Goal: Information Seeking & Learning: Learn about a topic

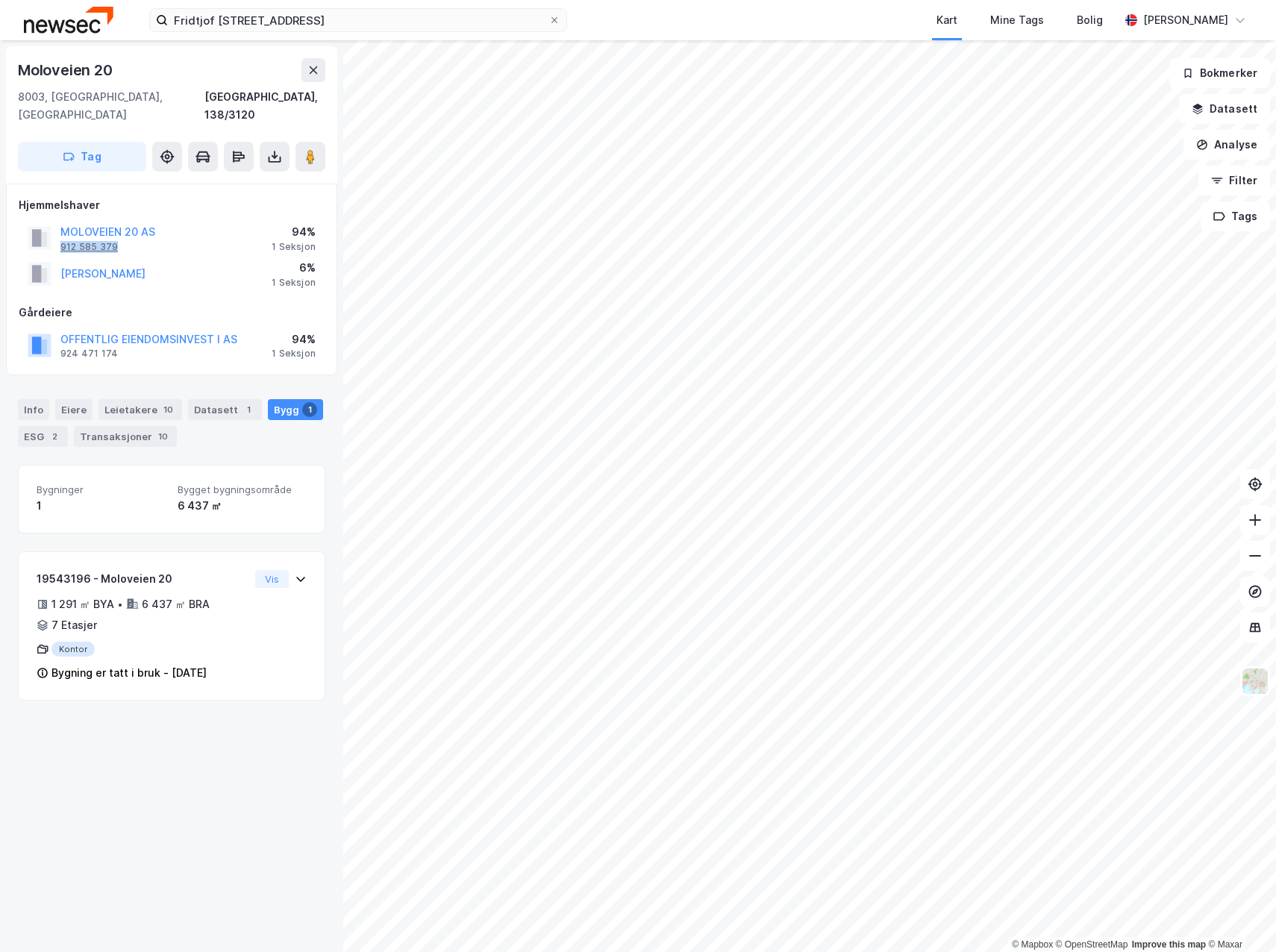
drag, startPoint x: 124, startPoint y: 230, endPoint x: 61, endPoint y: 231, distance: 63.0
click at [61, 231] on div "MOLOVEIEN 20 AS 912 585 379" at bounding box center [108, 237] width 95 height 30
copy div "912 585 379"
click at [210, 220] on div "MOLOVEIEN 20 AS 912 585 379 94% 1 Seksjon" at bounding box center [172, 238] width 306 height 35
click at [0, 0] on button "MOLOVEIEN 20 AS" at bounding box center [0, 0] width 0 height 0
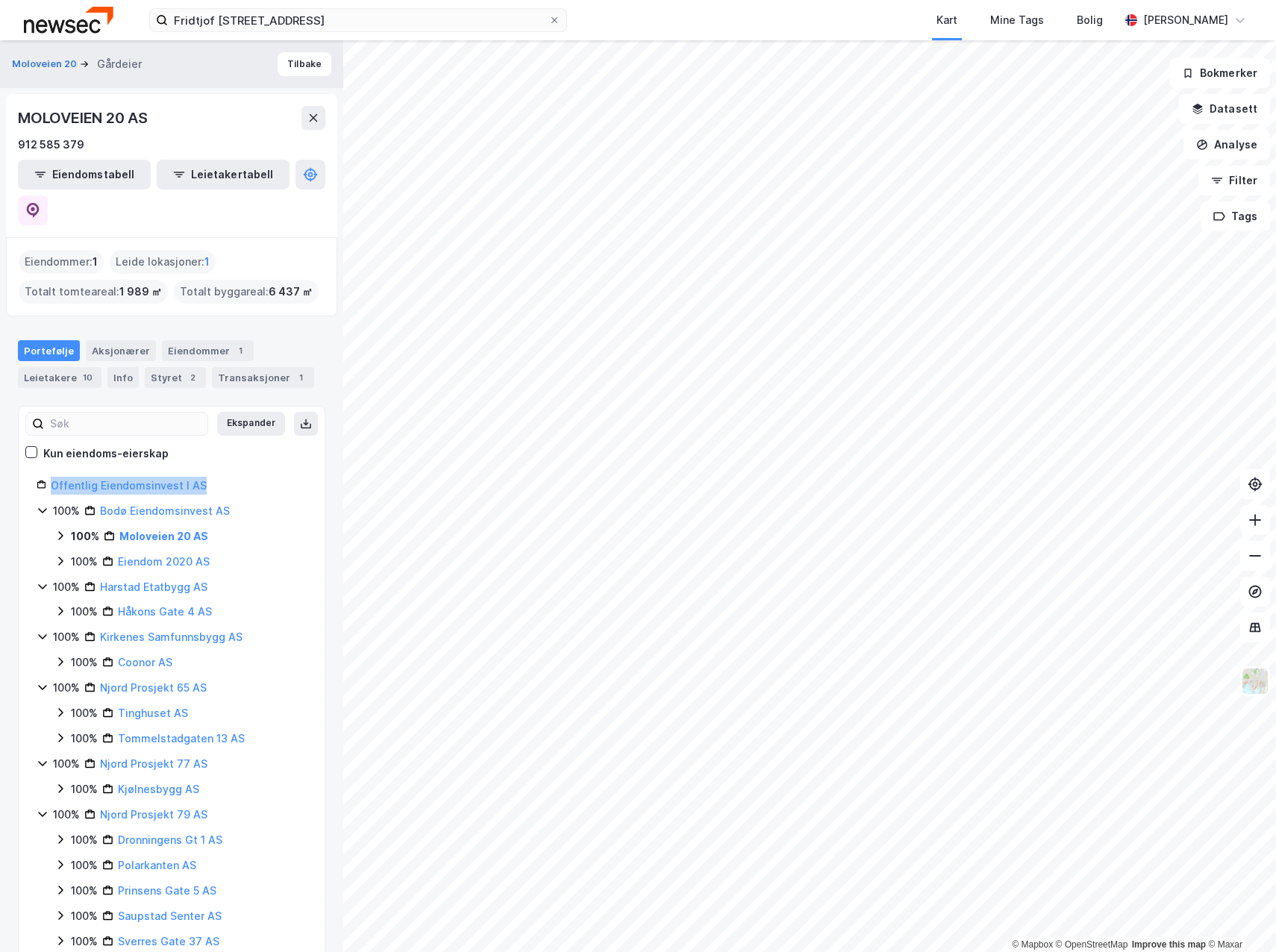
drag, startPoint x: 228, startPoint y: 449, endPoint x: 54, endPoint y: 458, distance: 174.2
click at [54, 476] on div "Offentlig Eiendomsinvest I AS" at bounding box center [178, 485] width 256 height 18
copy link "Offentlig Eiendomsinvest I AS"
click at [248, 367] on div "Transaksjoner 1" at bounding box center [263, 378] width 102 height 21
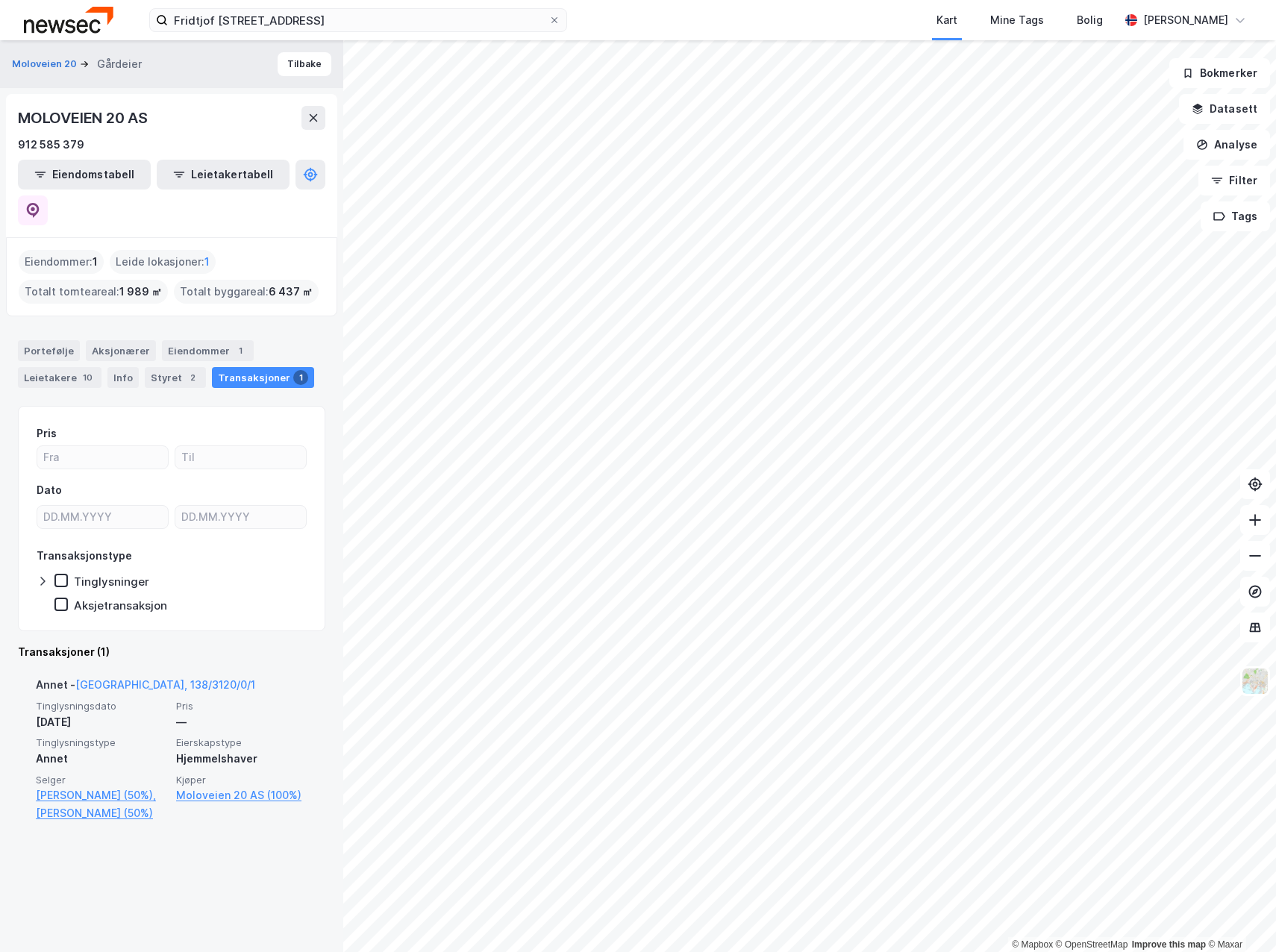
click at [247, 676] on div "Annet - [GEOGRAPHIC_DATA], 138/3120/0/1" at bounding box center [171, 688] width 271 height 24
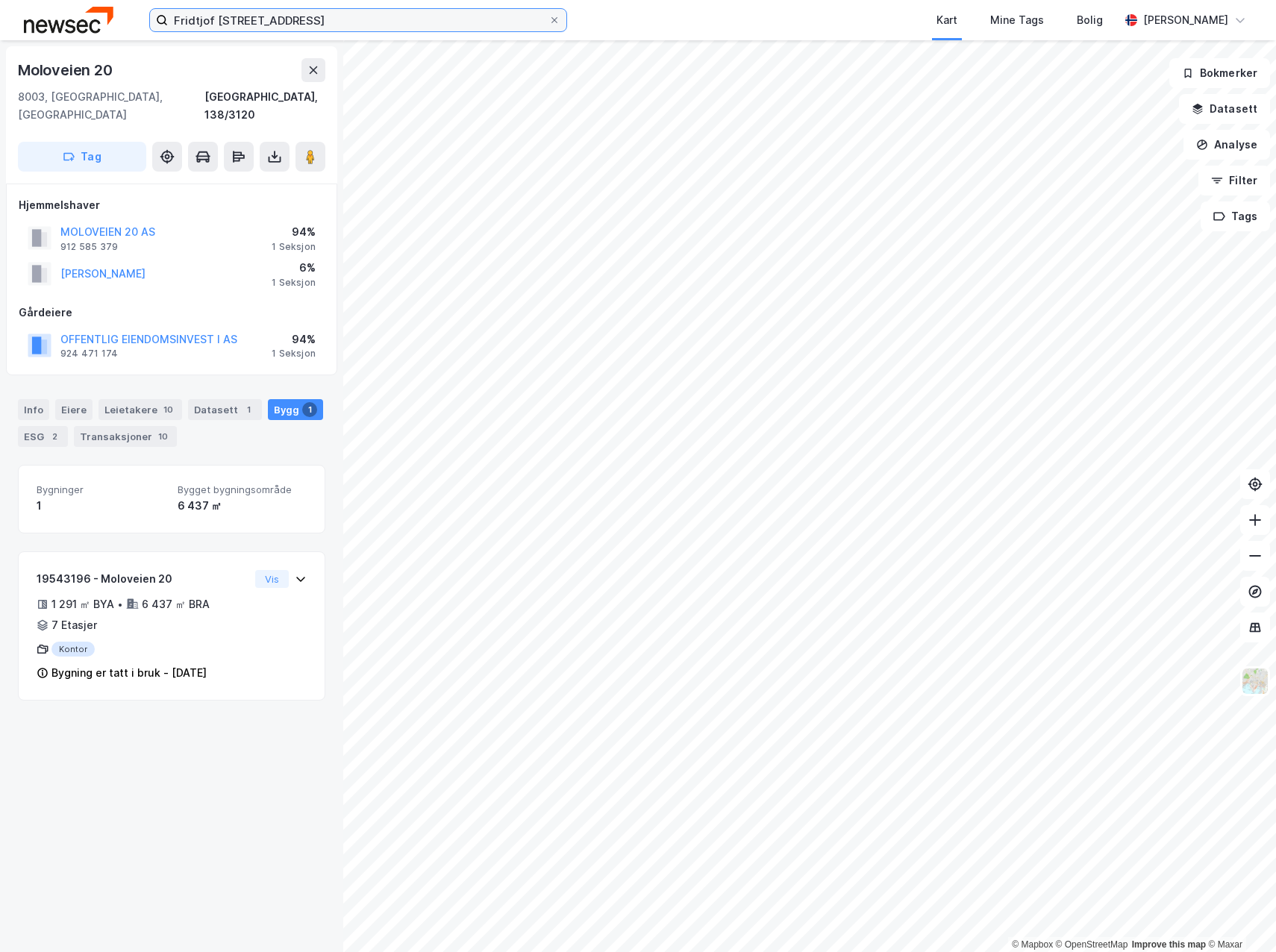
click at [297, 24] on input "Fridtjof [STREET_ADDRESS]" at bounding box center [358, 20] width 380 height 22
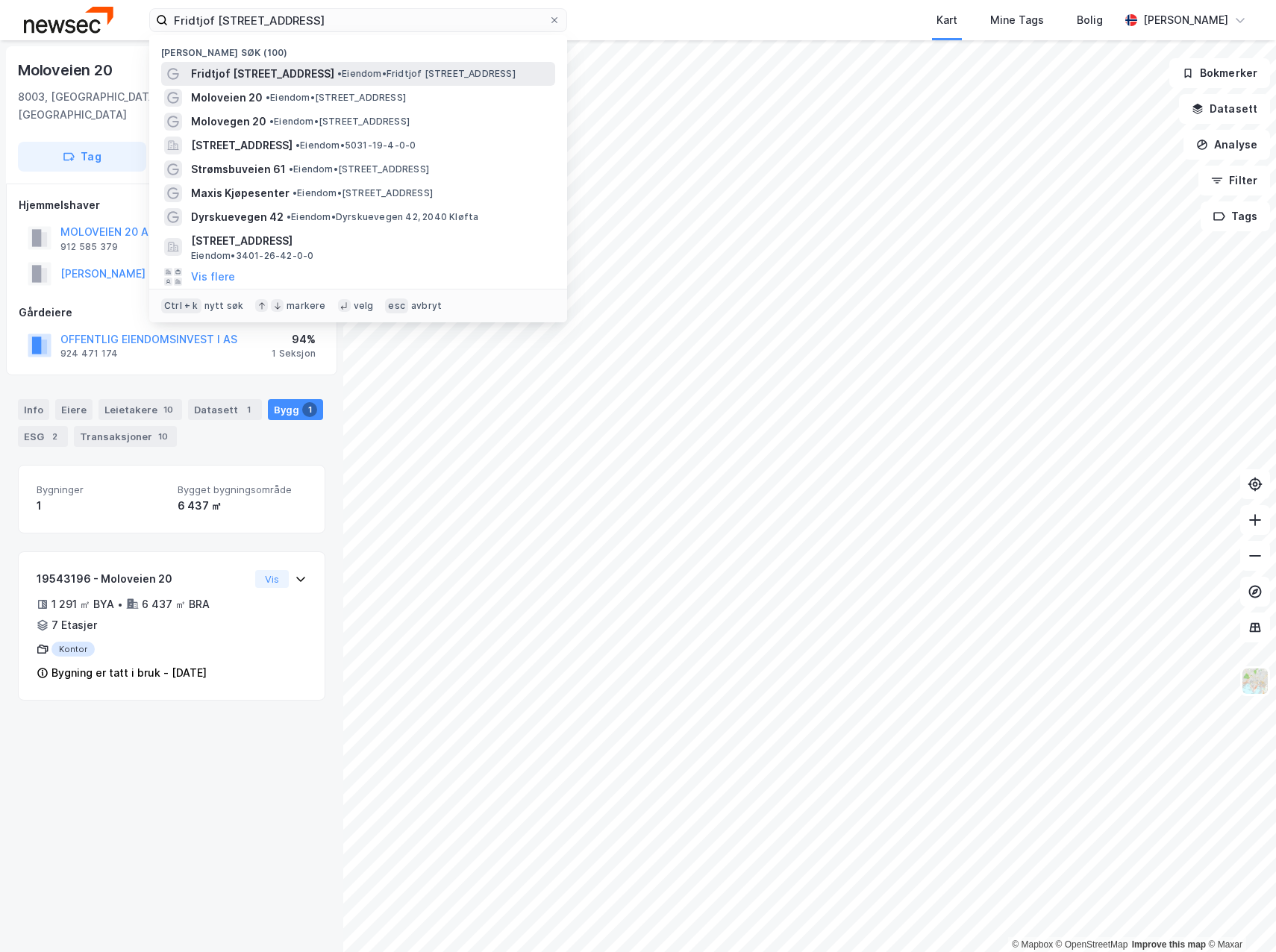
click at [411, 72] on span "• Eiendom • [PERSON_NAME][STREET_ADDRESS]" at bounding box center [426, 73] width 178 height 12
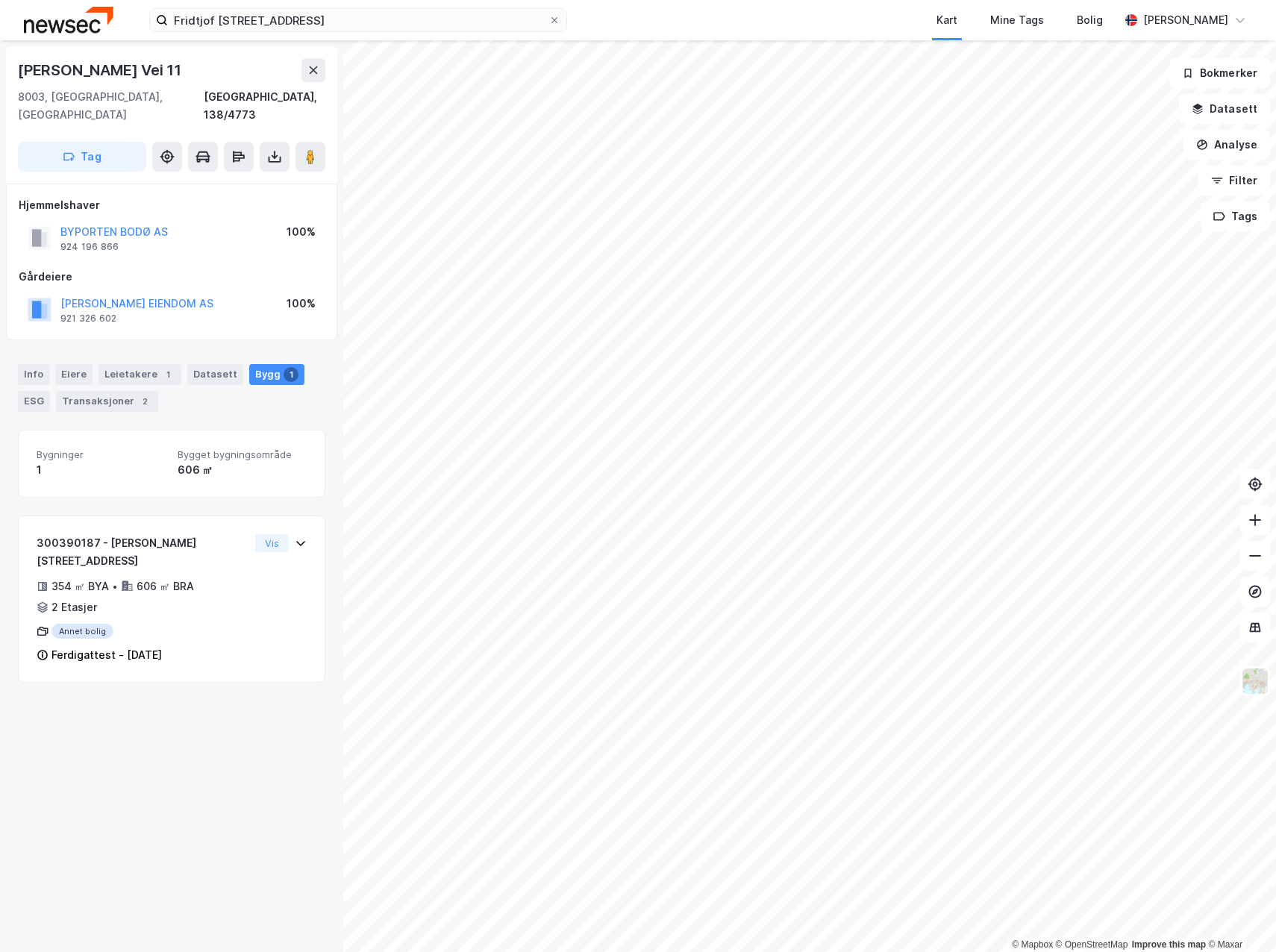
click at [217, 66] on div "[PERSON_NAME] Vei 11" at bounding box center [172, 70] width 308 height 24
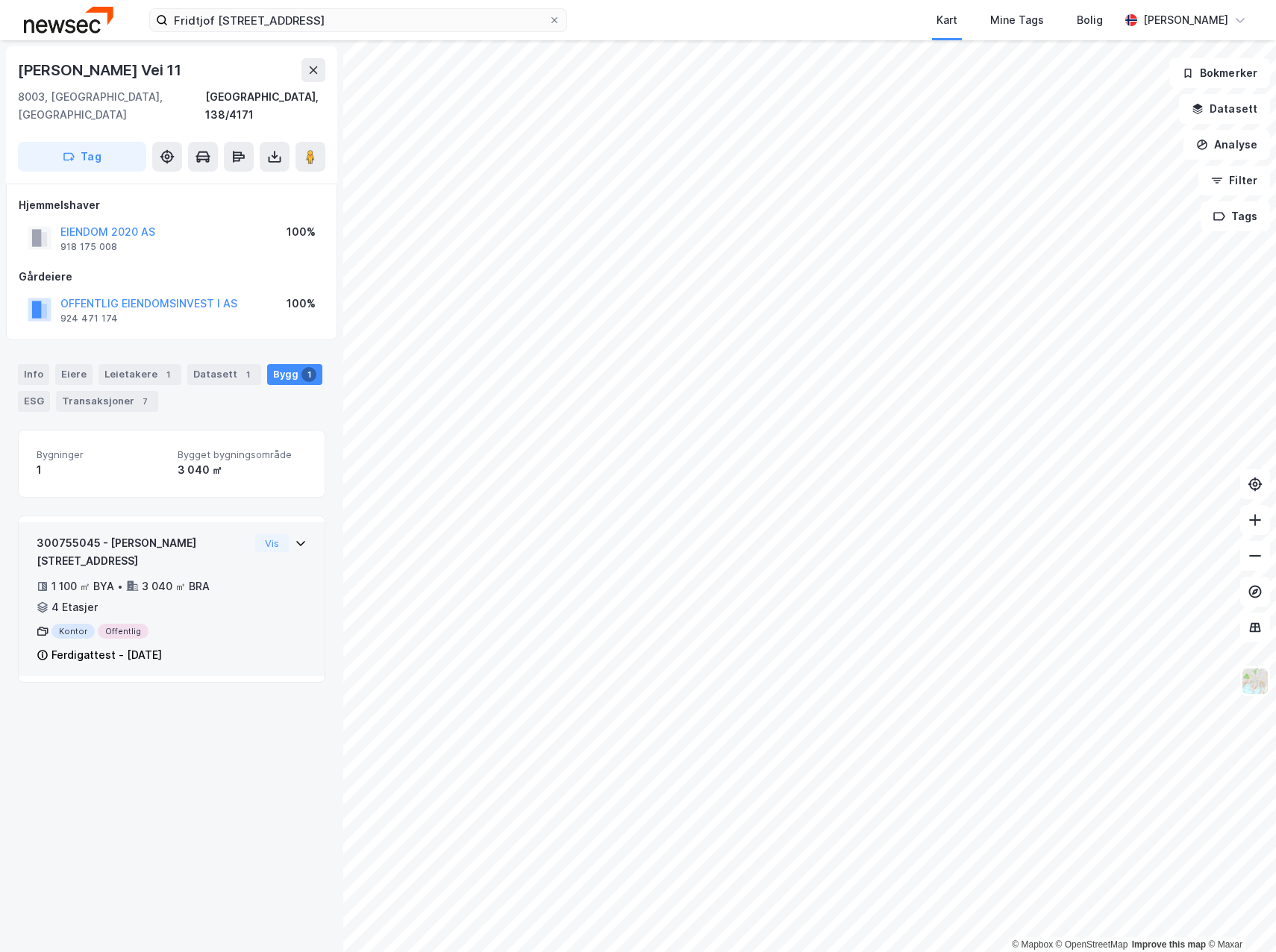
click at [297, 541] on icon at bounding box center [301, 543] width 9 height 5
